Goal: Task Accomplishment & Management: Manage account settings

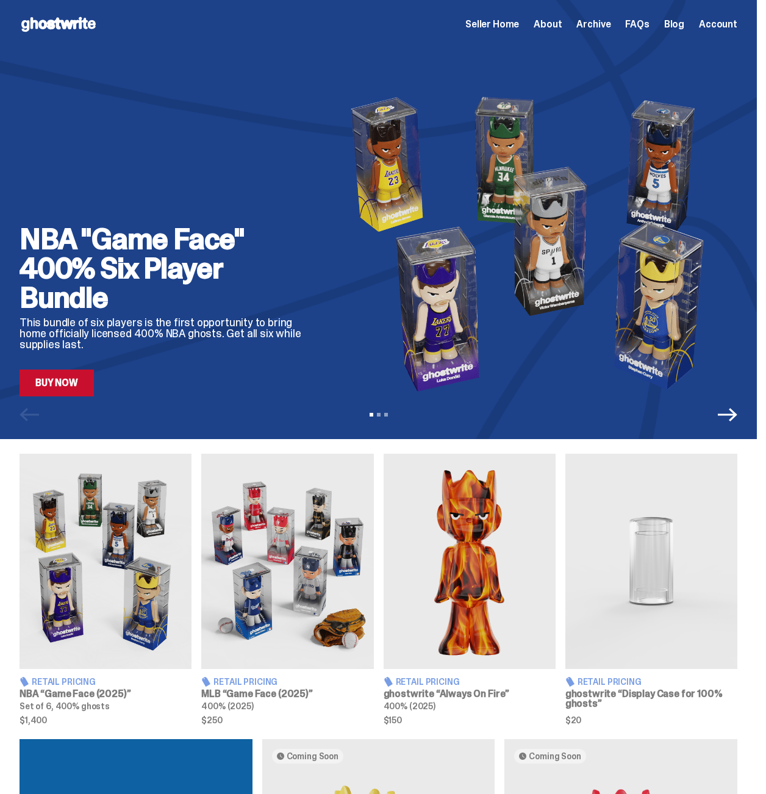
click at [384, 279] on img at bounding box center [533, 244] width 407 height 306
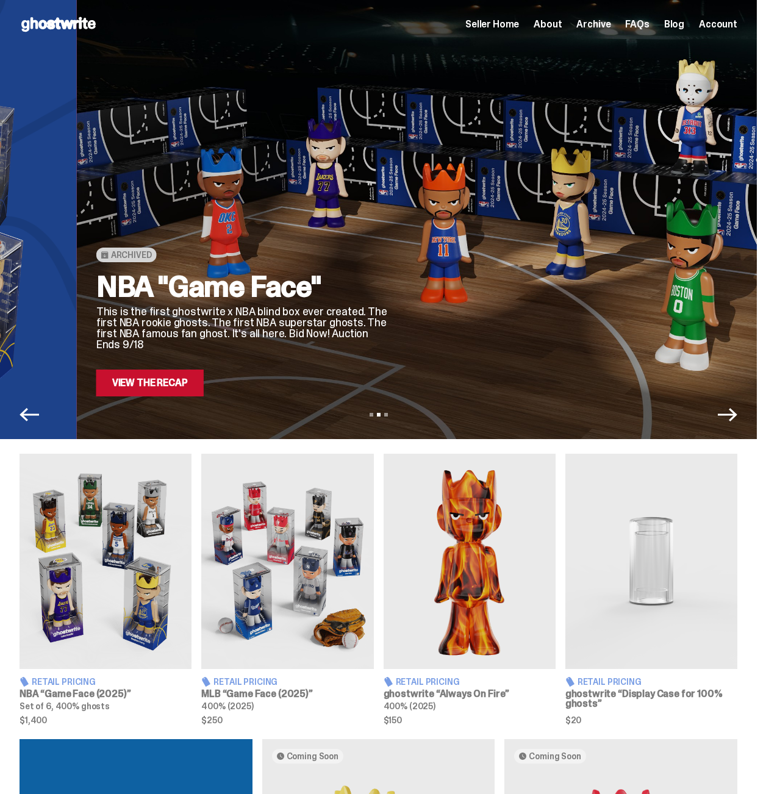
click at [187, 259] on div "Archived NBA "Game Face" This is the first ghostwrite x NBA blind box ever crea…" at bounding box center [455, 244] width 718 height 306
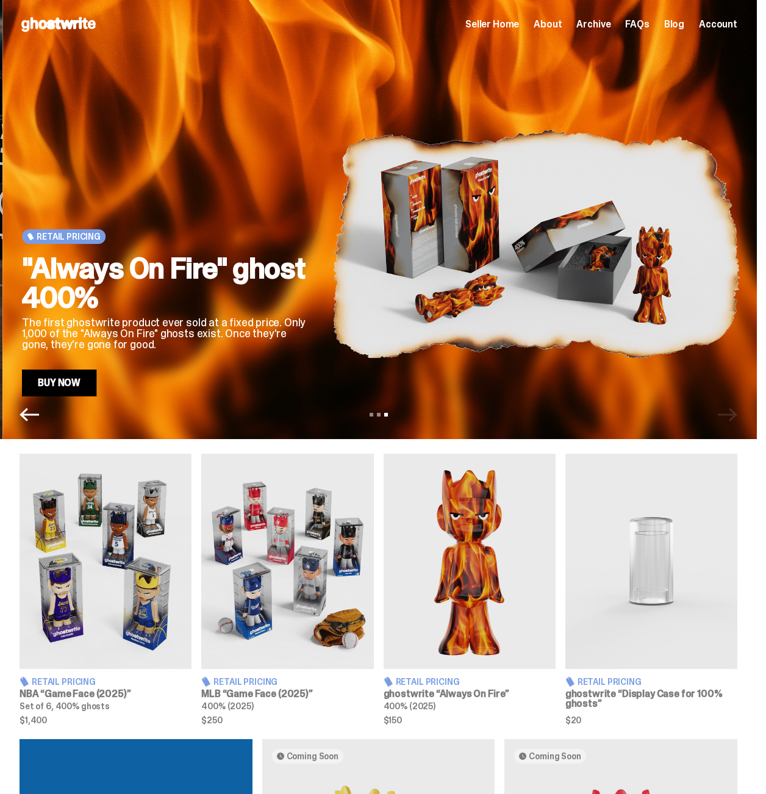
click at [479, 283] on img at bounding box center [535, 244] width 407 height 306
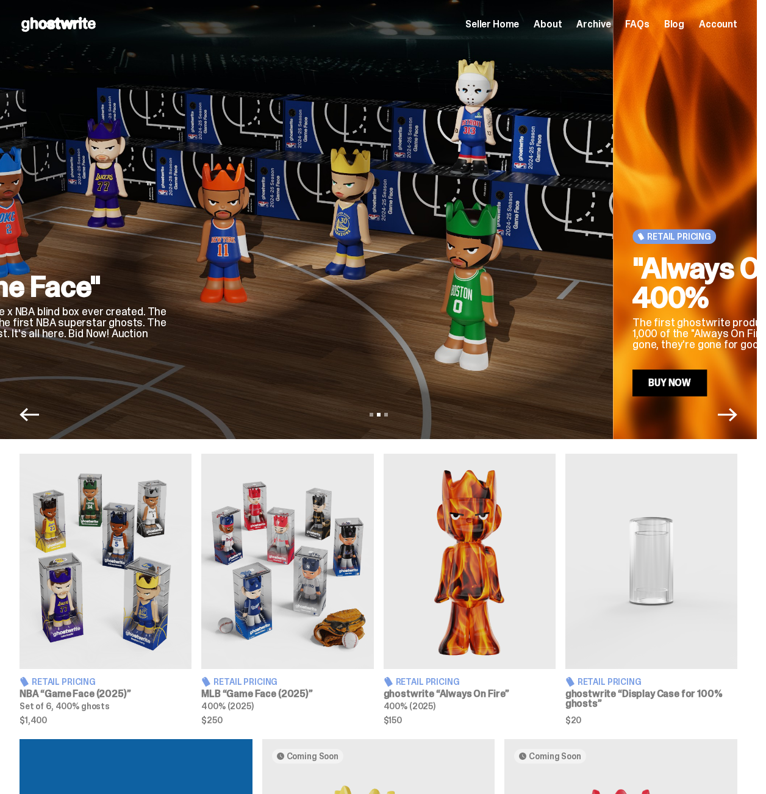
click at [573, 297] on div at bounding box center [389, 244] width 407 height 306
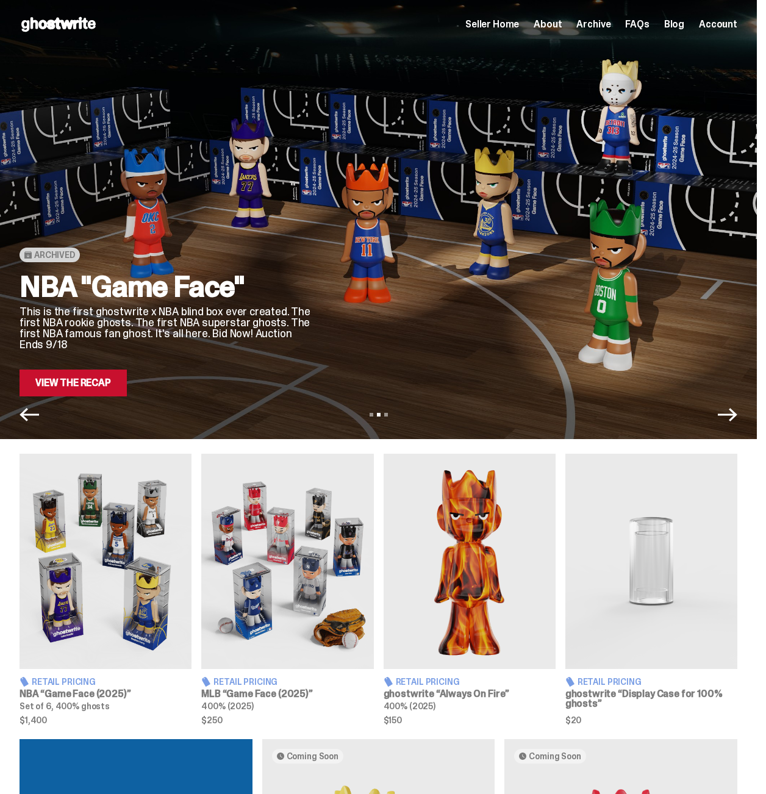
click at [519, 25] on span "Seller Home" at bounding box center [492, 25] width 54 height 10
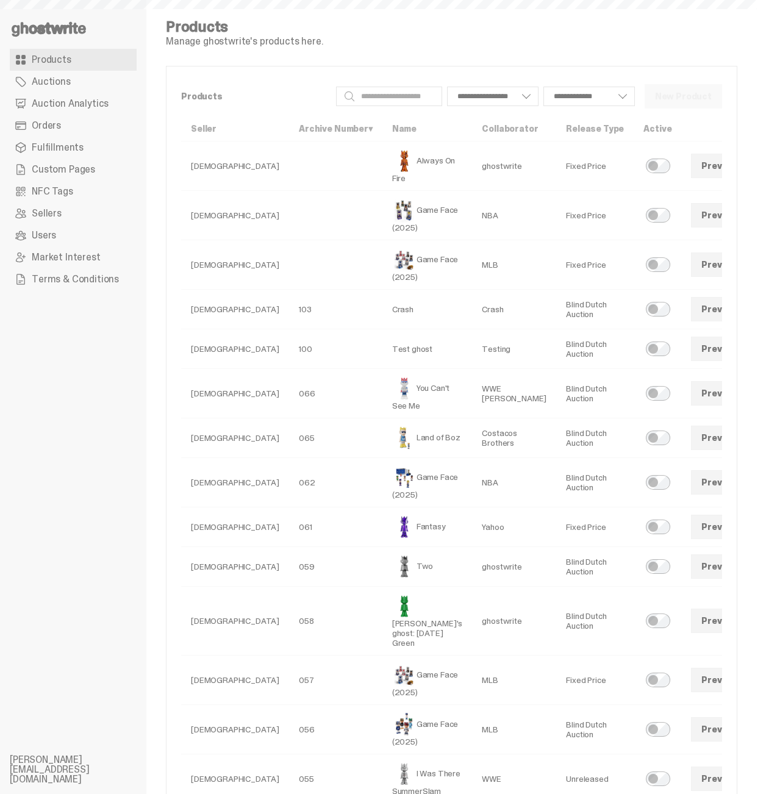
select select
click at [63, 172] on span "Custom Pages" at bounding box center [63, 170] width 63 height 10
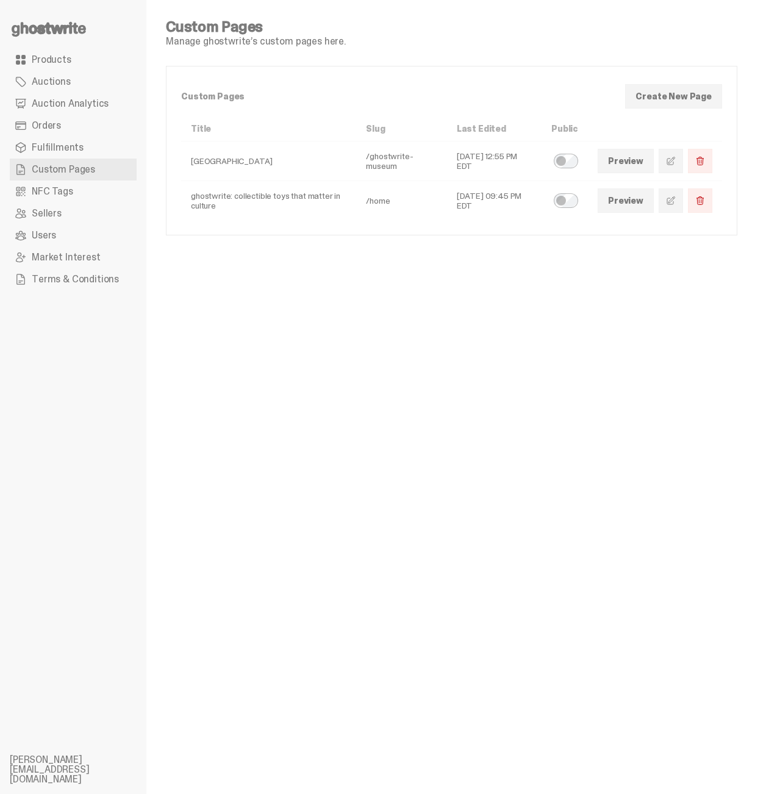
click at [672, 200] on link at bounding box center [671, 200] width 24 height 24
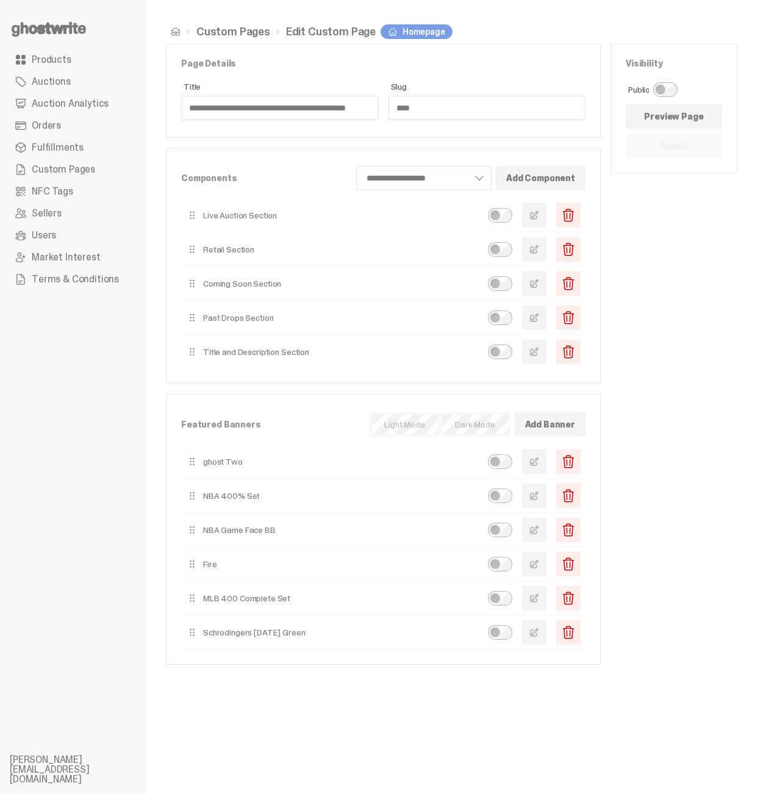
click at [546, 219] on button "button" at bounding box center [534, 215] width 24 height 24
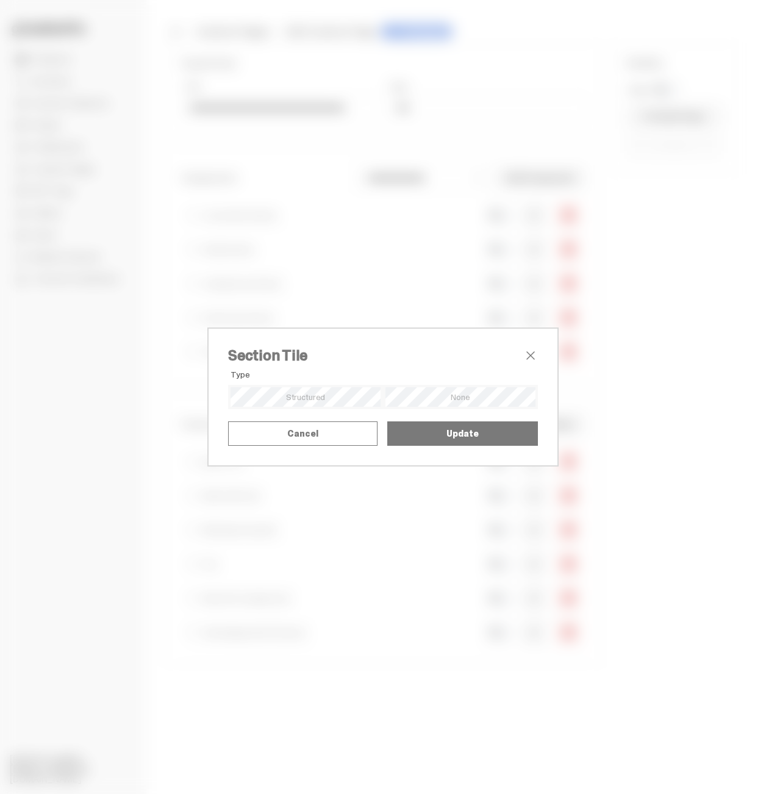
drag, startPoint x: 332, startPoint y: 610, endPoint x: 341, endPoint y: 612, distance: 9.5
click at [332, 446] on button "Cancel" at bounding box center [302, 433] width 149 height 24
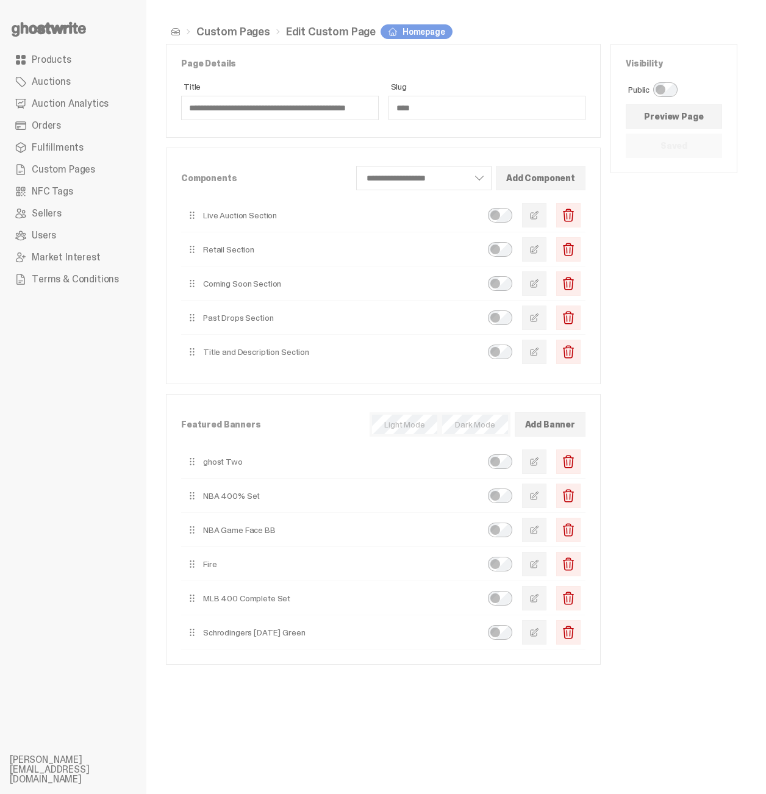
click at [539, 215] on span "button" at bounding box center [534, 215] width 10 height 10
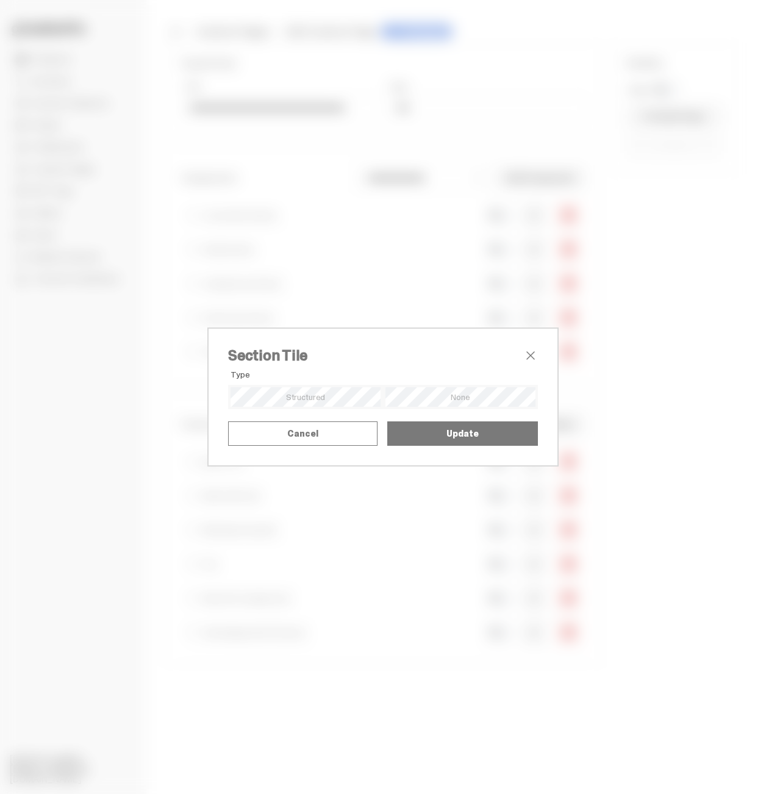
click at [368, 446] on button "Cancel" at bounding box center [302, 433] width 149 height 24
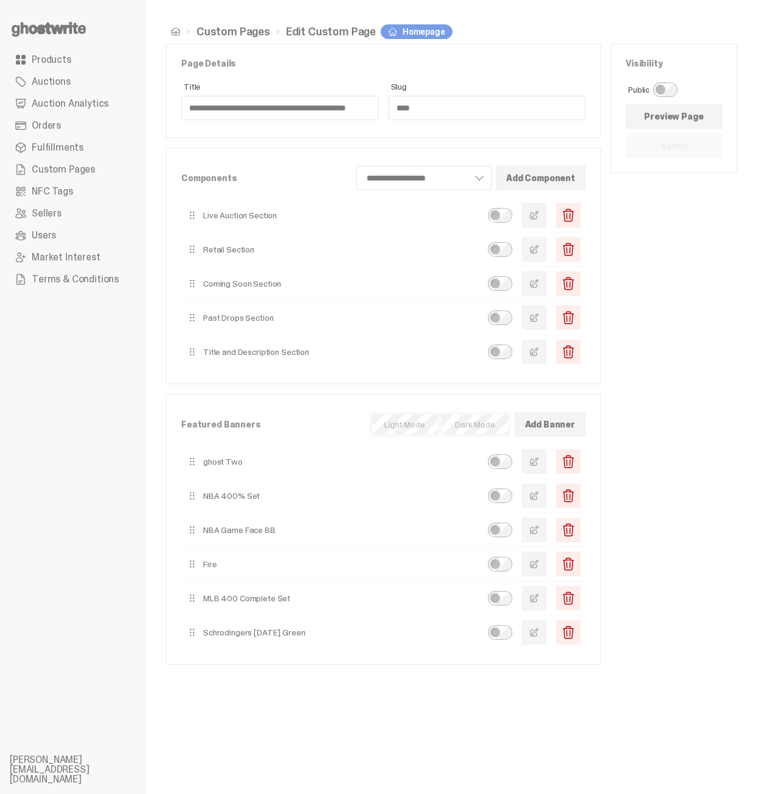
click at [539, 214] on span "button" at bounding box center [534, 215] width 10 height 10
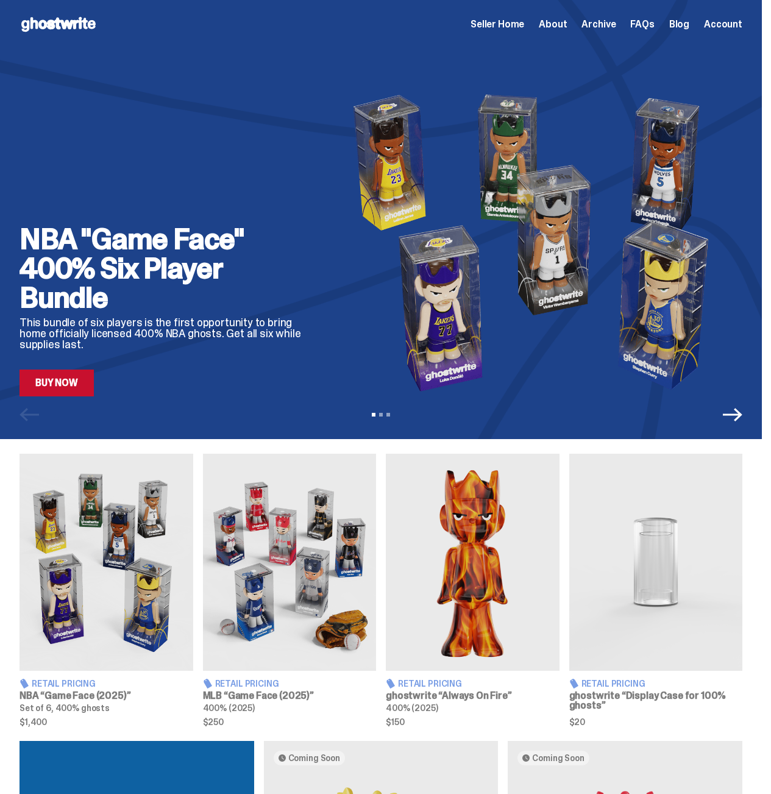
click at [332, 221] on img at bounding box center [537, 242] width 410 height 308
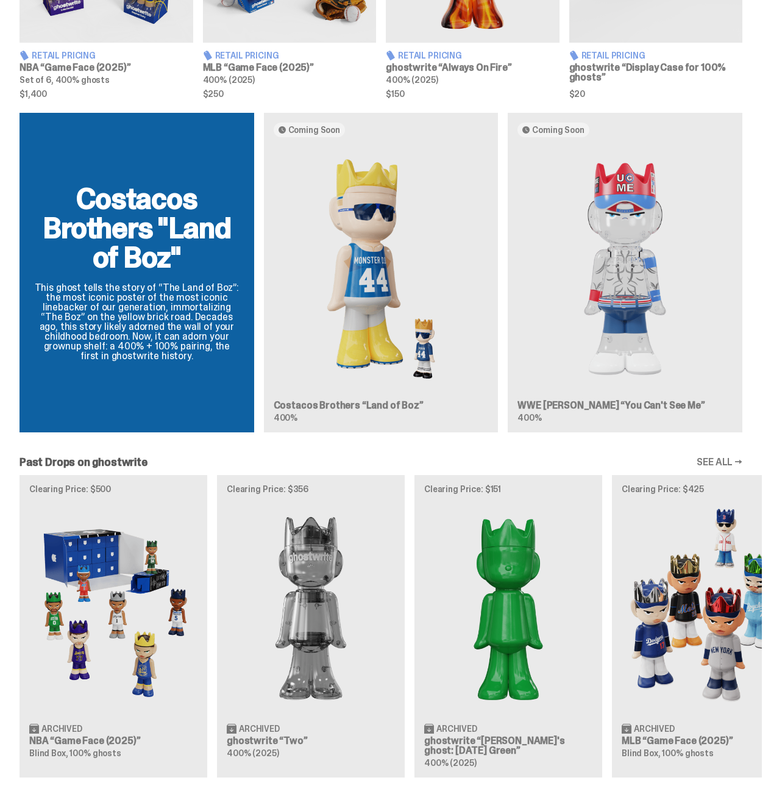
scroll to position [862, 0]
